Goal: Check status: Check status

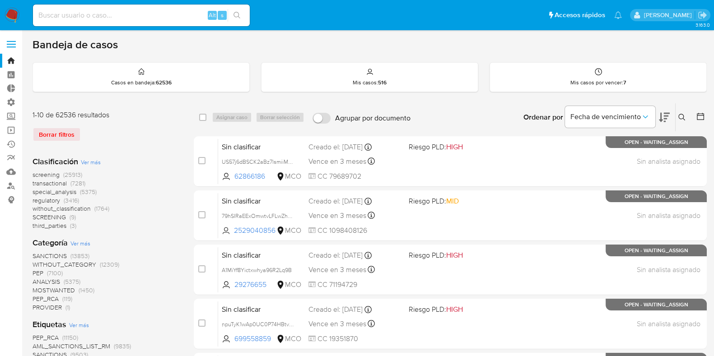
click at [12, 13] on img at bounding box center [12, 15] width 15 height 15
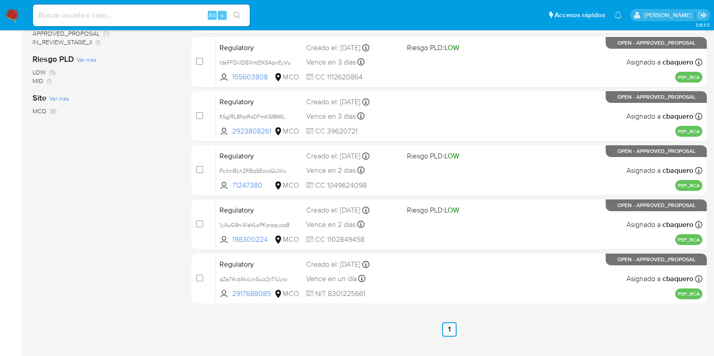
scroll to position [260, 0]
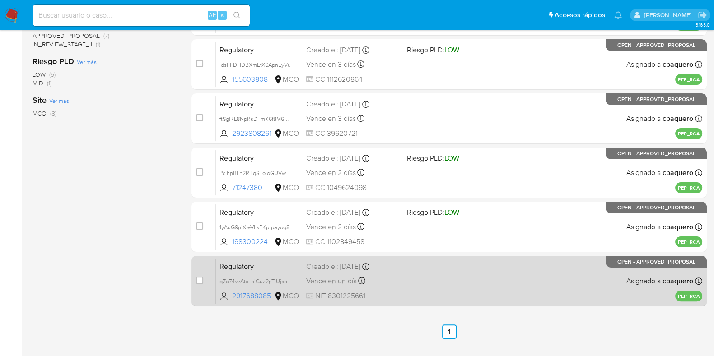
click at [416, 285] on div "Regulatory qZa74vzAtxLniGuz2nTlUjxo 2917688085 MCO Creado el: [DATE] Creado el:…" at bounding box center [459, 281] width 486 height 46
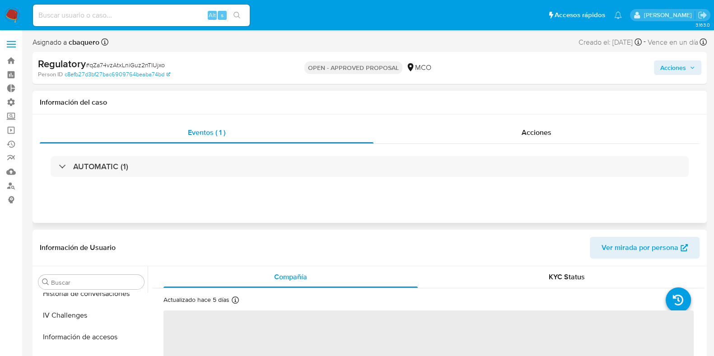
scroll to position [446, 0]
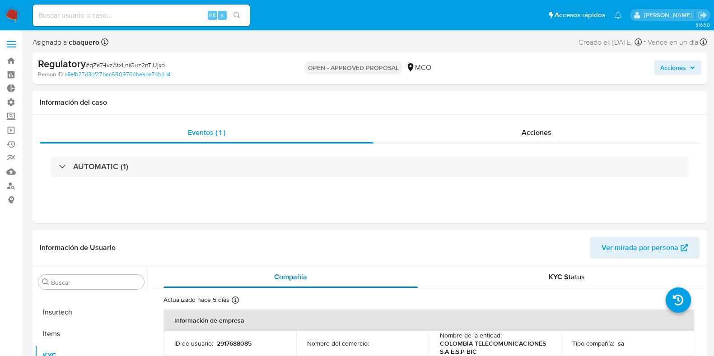
select select "10"
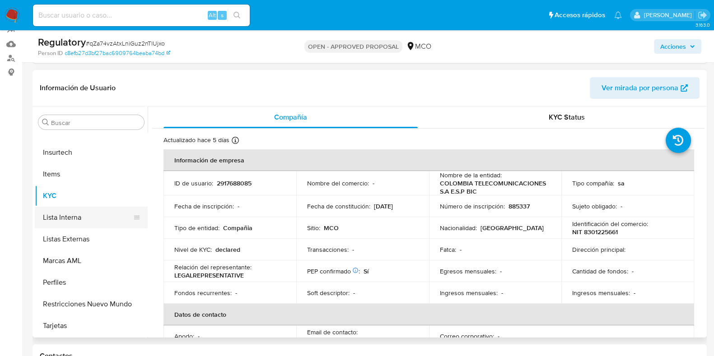
click at [73, 222] on button "Lista Interna" at bounding box center [88, 218] width 106 height 22
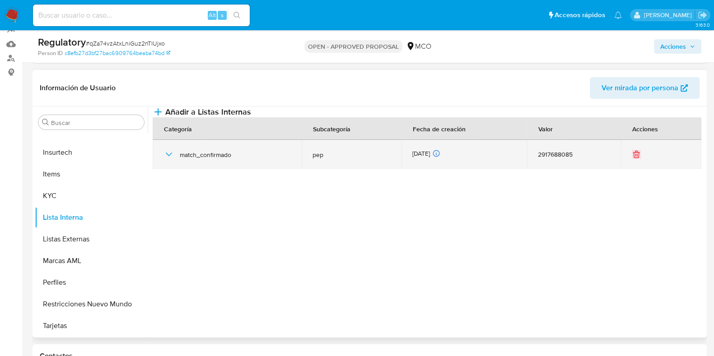
click at [175, 169] on div "match_confirmado" at bounding box center [226, 154] width 127 height 29
click at [164, 160] on icon "button" at bounding box center [168, 154] width 11 height 11
